Goal: Task Accomplishment & Management: Complete application form

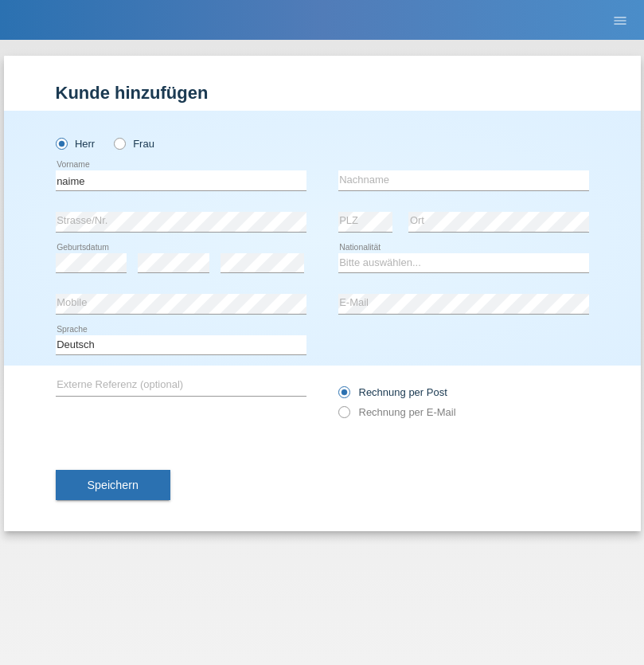
type input "naime"
click at [464, 180] on input "text" at bounding box center [464, 180] width 251 height 20
type input "llugiqi"
select select "CH"
radio input "true"
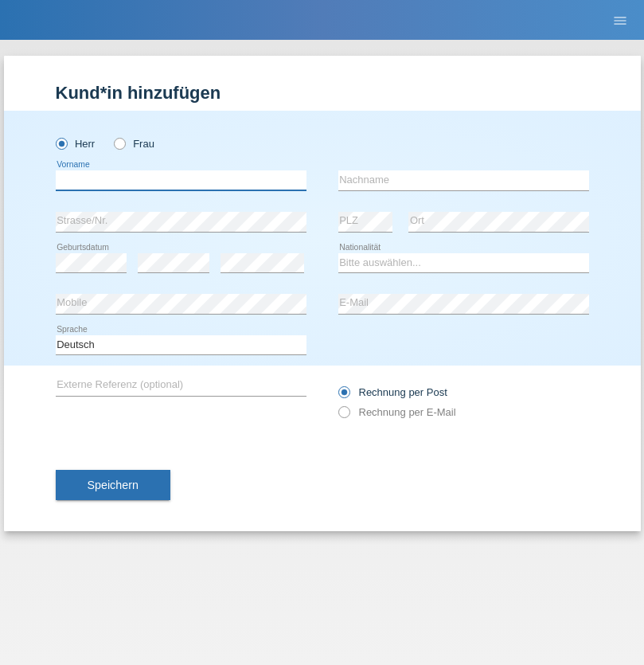
click at [181, 180] on input "text" at bounding box center [181, 180] width 251 height 20
type input "Shaban"
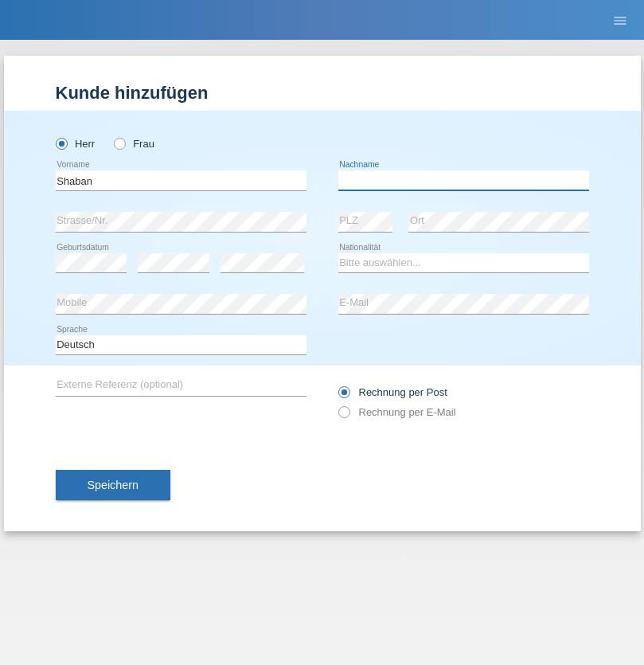
click at [464, 180] on input "text" at bounding box center [464, 180] width 251 height 20
type input "llugiqi"
select select "CH"
radio input "true"
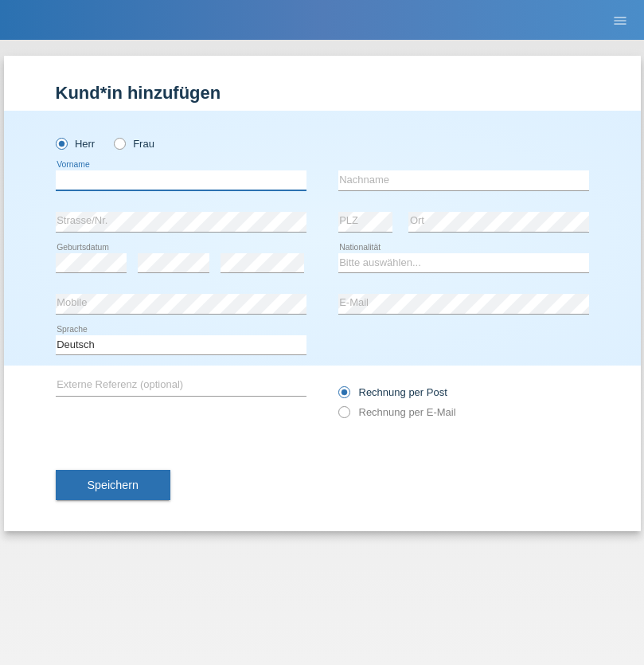
click at [181, 180] on input "text" at bounding box center [181, 180] width 251 height 20
type input "[PERSON_NAME]"
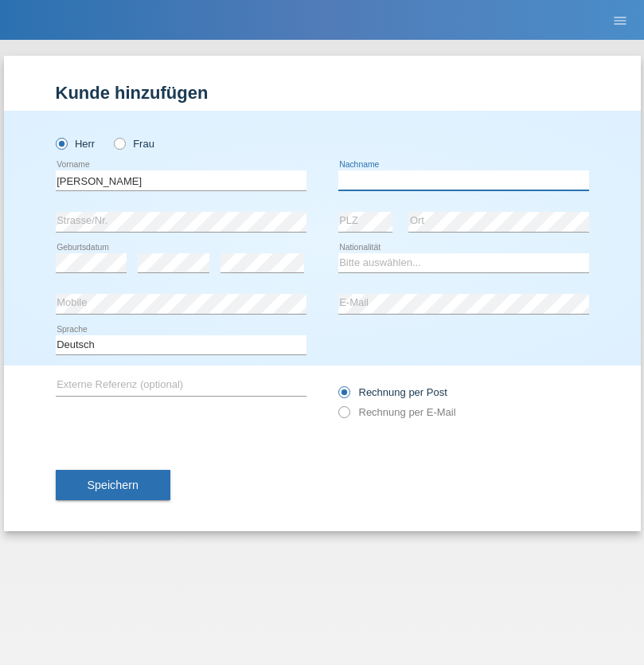
click at [464, 180] on input "text" at bounding box center [464, 180] width 251 height 20
type input "[PERSON_NAME]"
select select "ES"
select select "C"
select select "26"
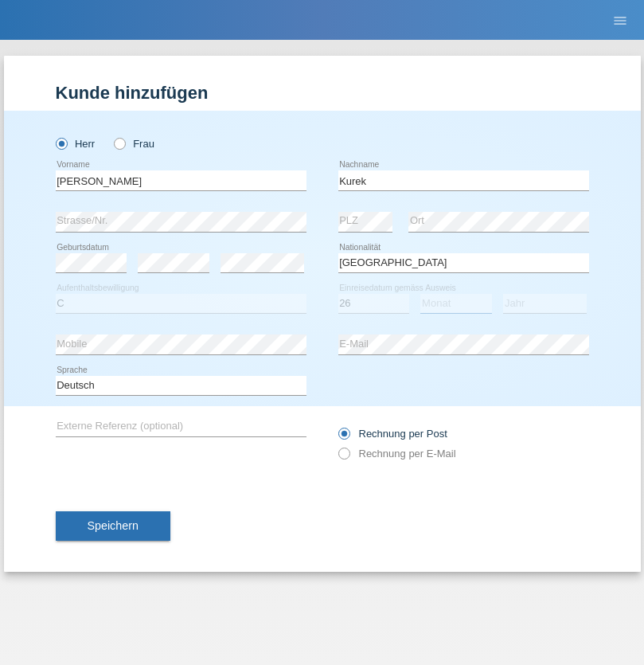
select select "06"
select select "2021"
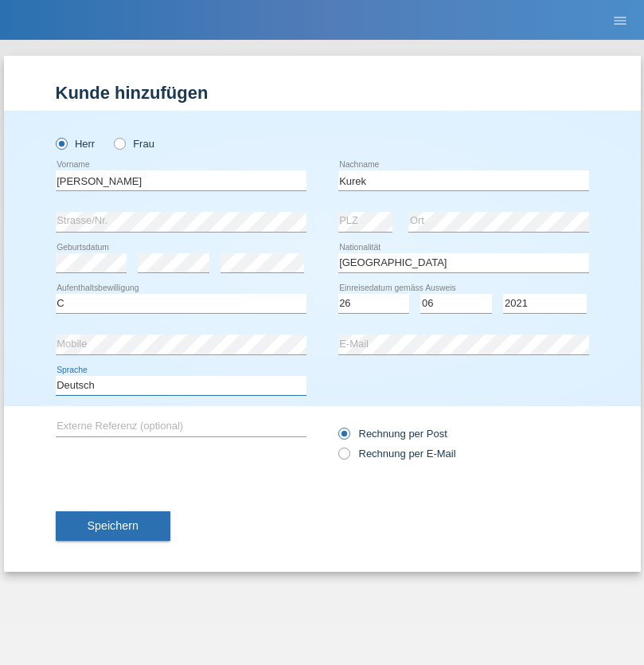
select select "en"
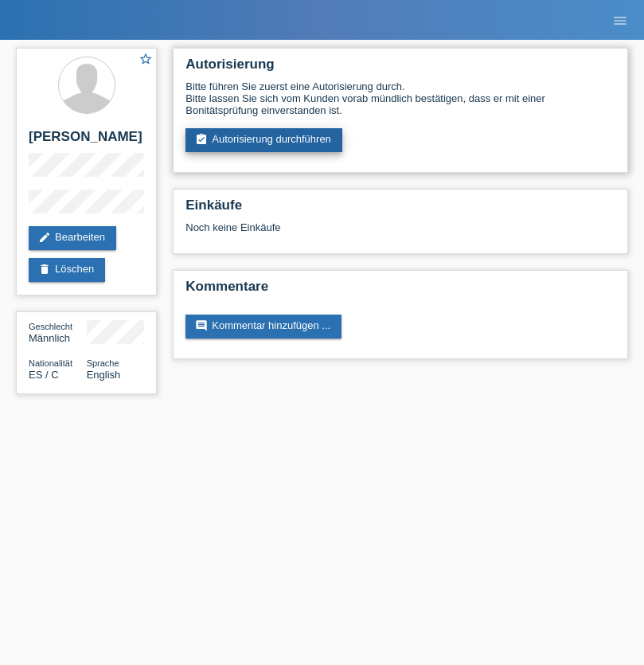
click at [264, 140] on link "assignment_turned_in Autorisierung durchführen" at bounding box center [264, 140] width 157 height 24
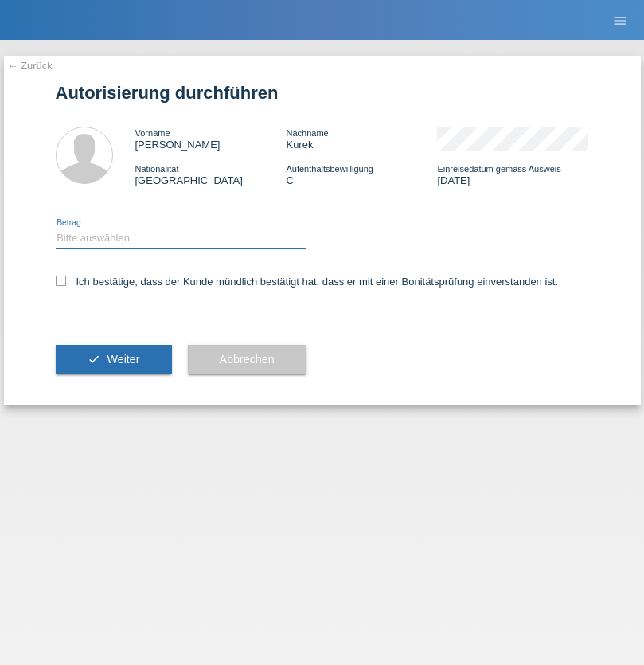
select select "1"
checkbox input "true"
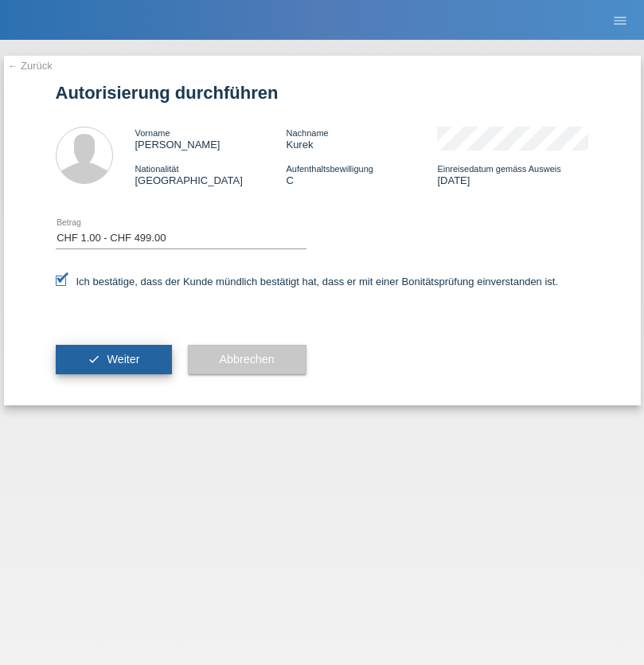
click at [113, 359] on span "Weiter" at bounding box center [123, 359] width 33 height 13
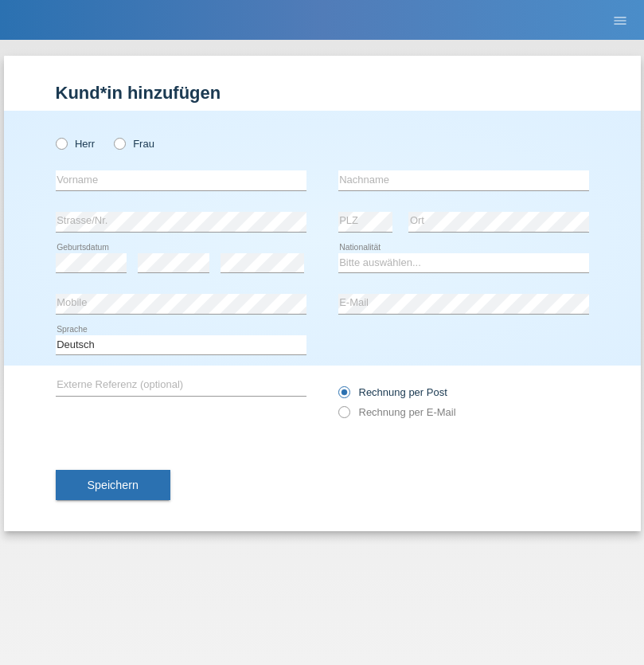
radio input "true"
click at [181, 180] on input "text" at bounding box center [181, 180] width 251 height 20
type input "Champing"
click at [464, 180] on input "text" at bounding box center [464, 180] width 251 height 20
type input "Malonga"
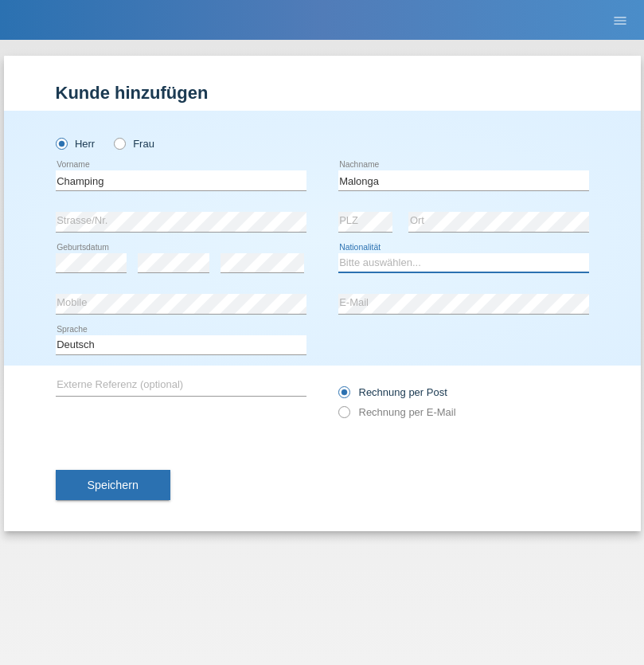
select select "CH"
radio input "true"
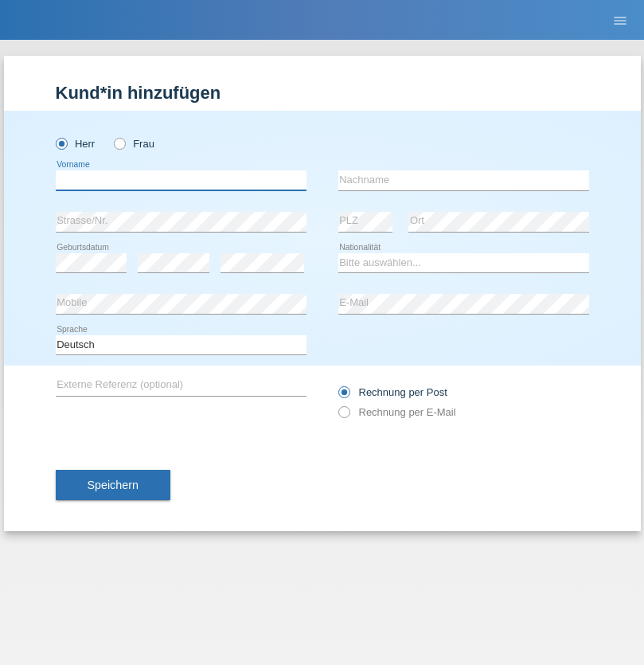
click at [181, 180] on input "text" at bounding box center [181, 180] width 251 height 20
type input "Djordjevic"
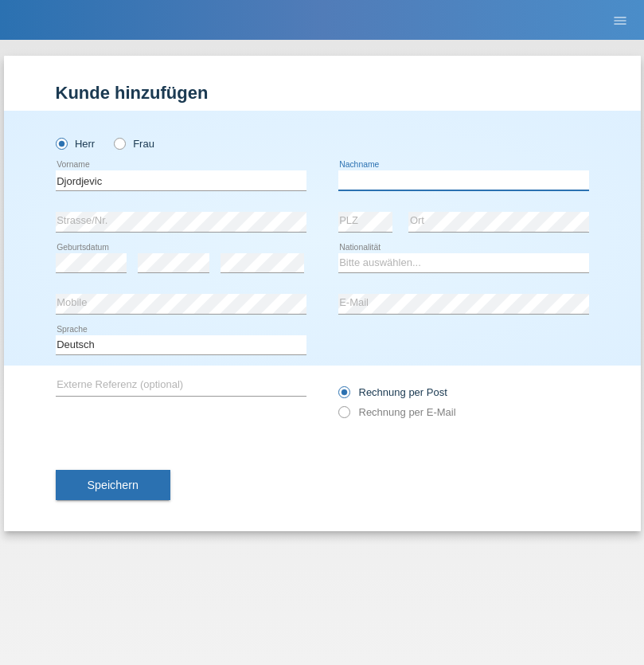
click at [464, 180] on input "text" at bounding box center [464, 180] width 251 height 20
type input "Radosav"
select select "RS"
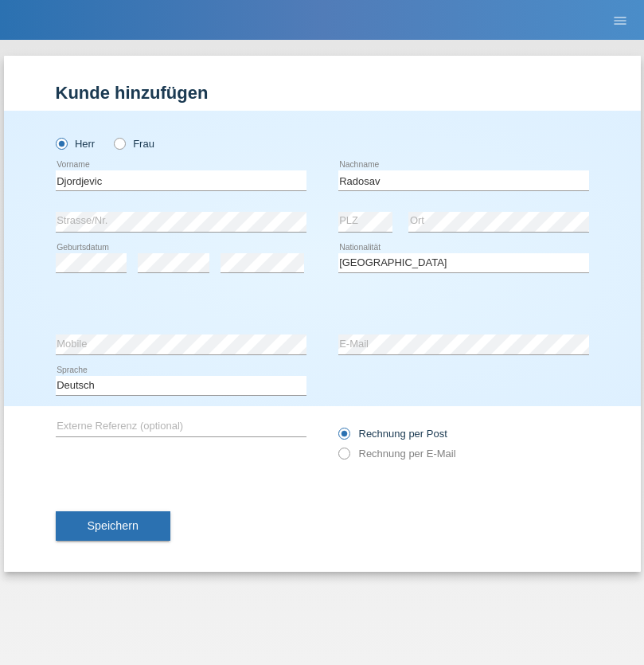
select select "C"
select select "10"
select select "03"
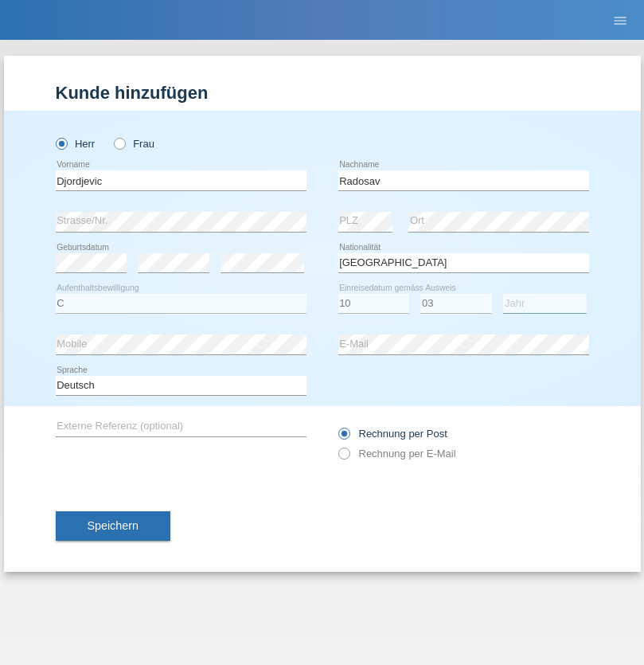
select select "1989"
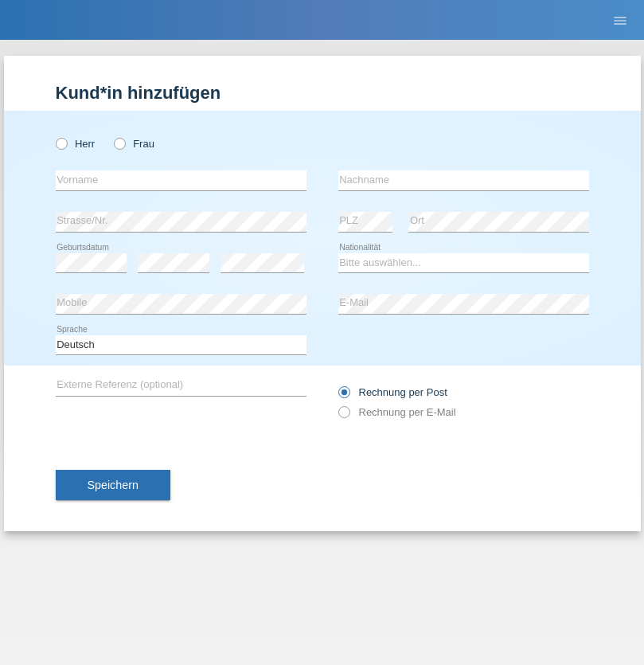
radio input "true"
click at [181, 180] on input "text" at bounding box center [181, 180] width 251 height 20
type input "[PERSON_NAME]"
click at [464, 180] on input "text" at bounding box center [464, 180] width 251 height 20
type input "Patera"
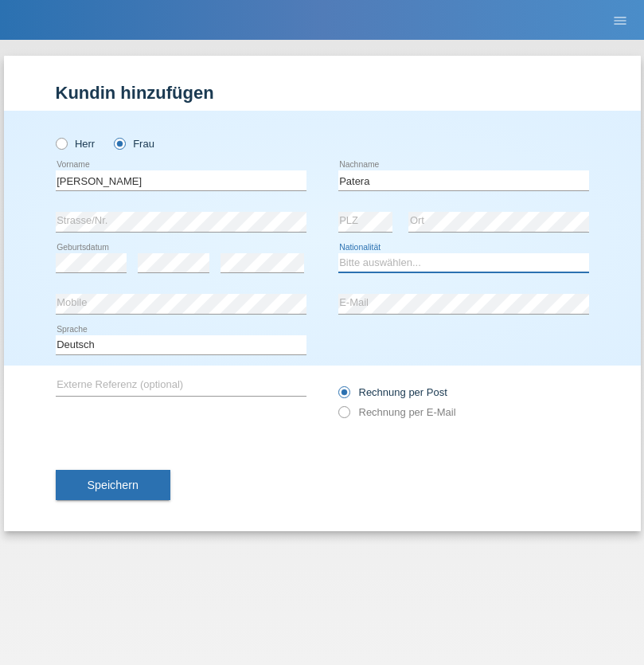
select select "CH"
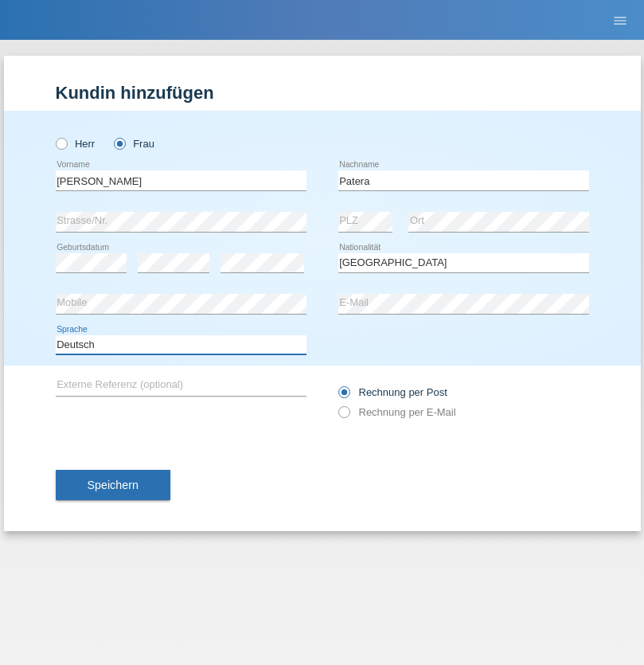
select select "en"
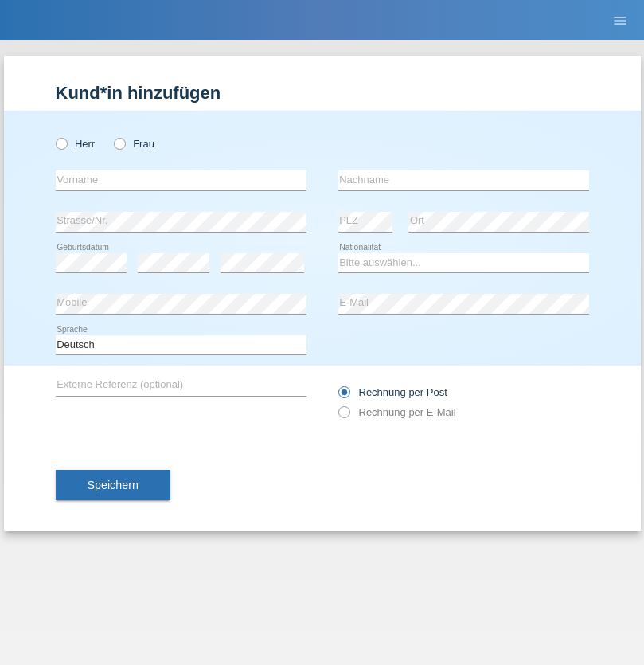
radio input "true"
click at [181, 180] on input "text" at bounding box center [181, 180] width 251 height 20
type input "[PERSON_NAME]"
click at [464, 180] on input "text" at bounding box center [464, 180] width 251 height 20
type input "Sakhi"
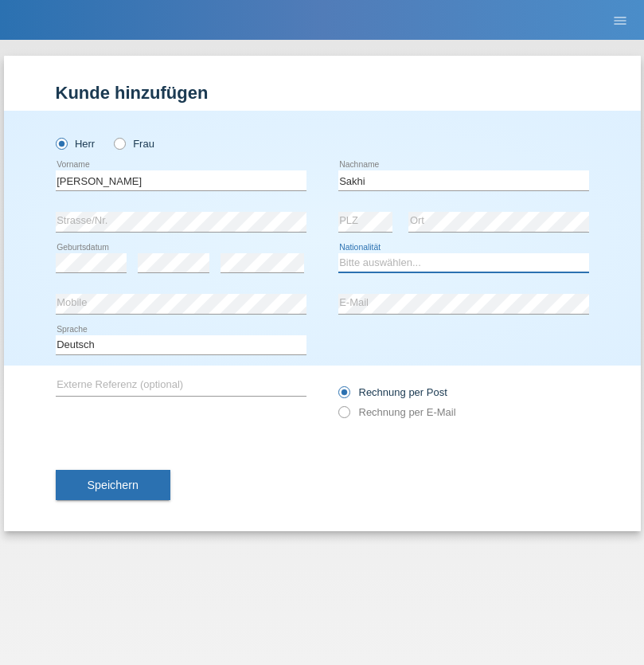
select select "IT"
select select "C"
select select "24"
select select "10"
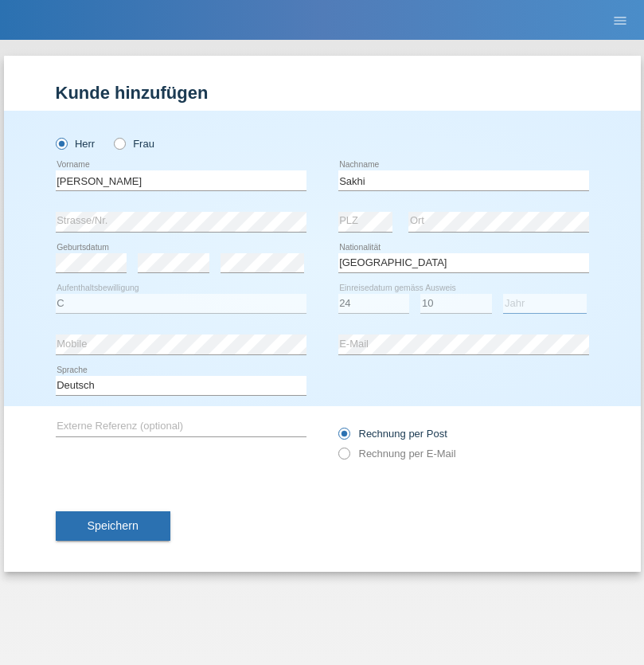
select select "2021"
